Goal: Transaction & Acquisition: Purchase product/service

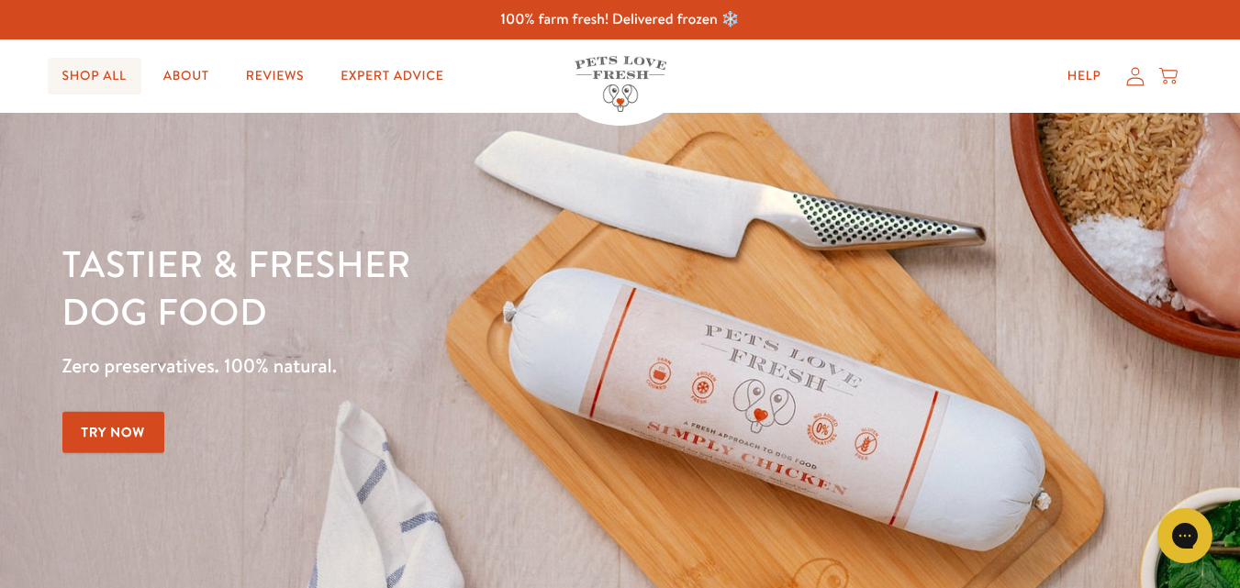
click at [117, 78] on link "Shop All" at bounding box center [95, 76] width 94 height 37
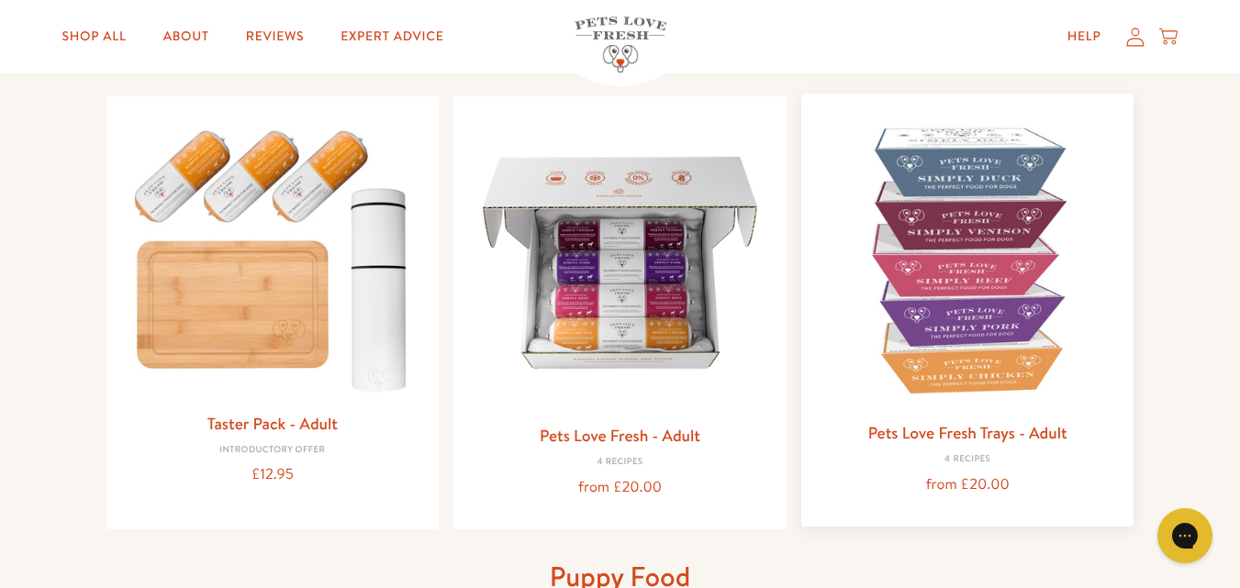
click at [973, 436] on link "Pets Love Fresh Trays - Adult" at bounding box center [967, 432] width 199 height 23
